Goal: Find specific page/section: Find specific page/section

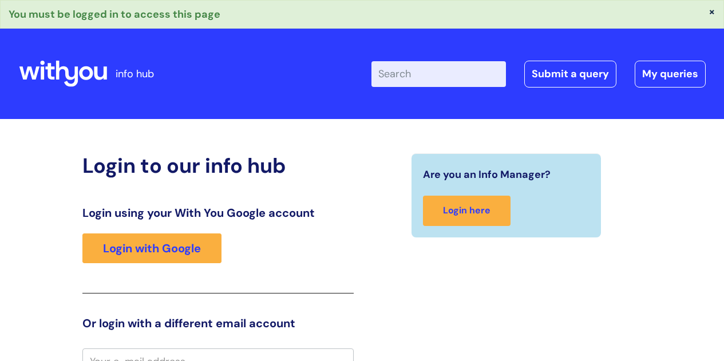
scroll to position [11, 0]
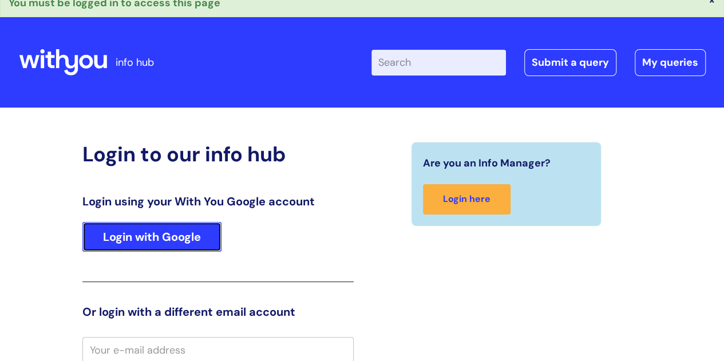
click at [164, 233] on link "Login with Google" at bounding box center [151, 237] width 139 height 30
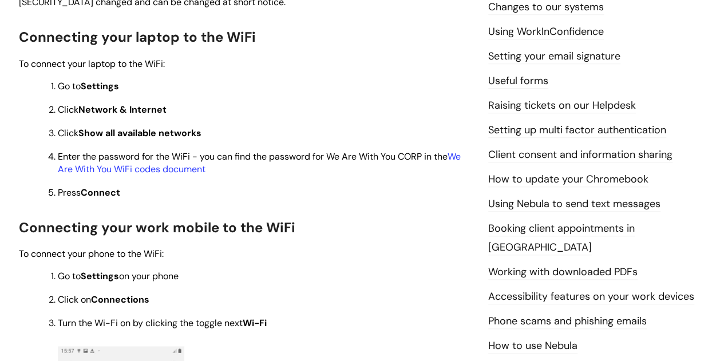
scroll to position [458, 0]
